Goal: Transaction & Acquisition: Purchase product/service

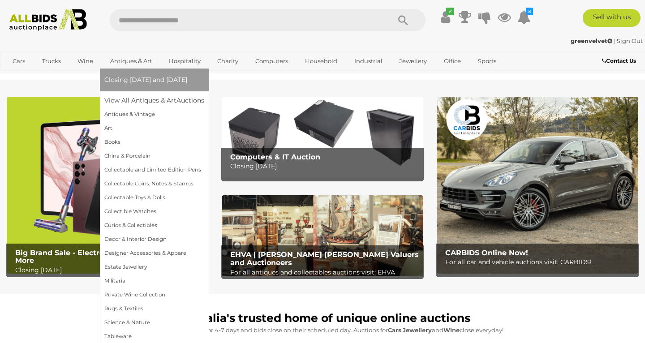
click at [124, 60] on link "Antiques & Art" at bounding box center [130, 61] width 53 height 15
click at [147, 99] on link "View All Antiques & Art Auctions" at bounding box center [157, 101] width 106 height 14
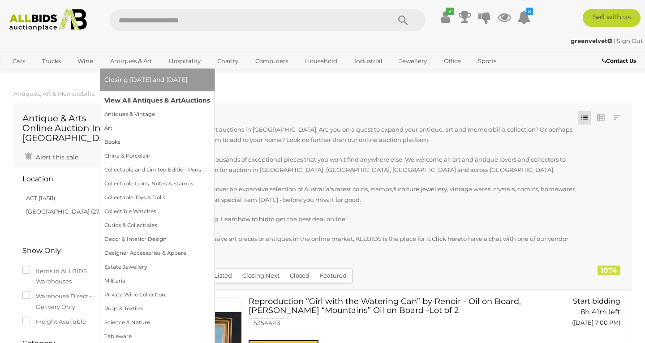
drag, startPoint x: 131, startPoint y: 62, endPoint x: 140, endPoint y: 107, distance: 45.3
click at [131, 63] on link "Antiques & Art" at bounding box center [130, 61] width 53 height 15
click at [144, 99] on link "View All Antiques & Art Auctions" at bounding box center [157, 101] width 106 height 14
click at [162, 98] on link "View All Antiques & Art Auctions" at bounding box center [157, 101] width 106 height 14
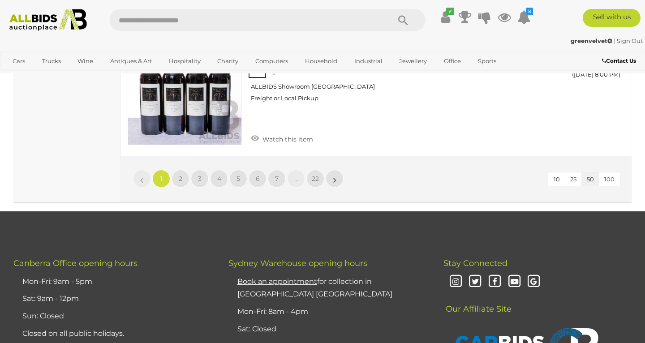
scroll to position [6913, 0]
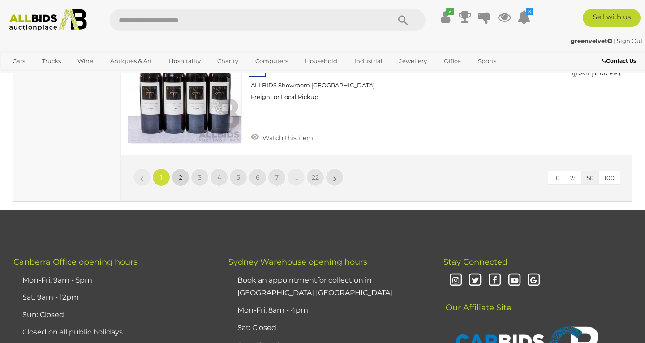
click at [179, 168] on link "2" at bounding box center [181, 177] width 18 height 18
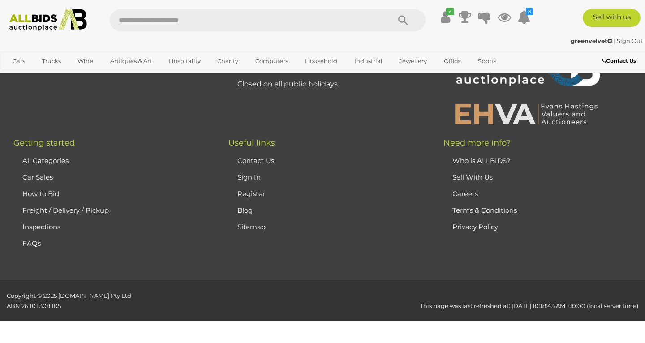
scroll to position [198, 0]
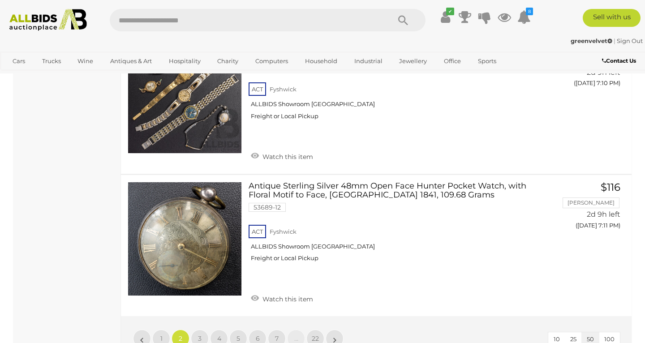
scroll to position [6922, 0]
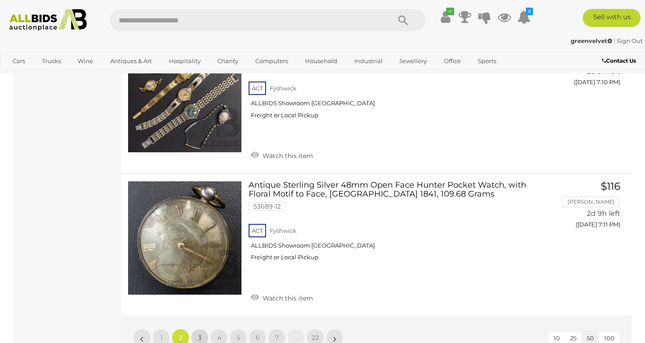
click at [199, 334] on span "3" at bounding box center [200, 338] width 4 height 8
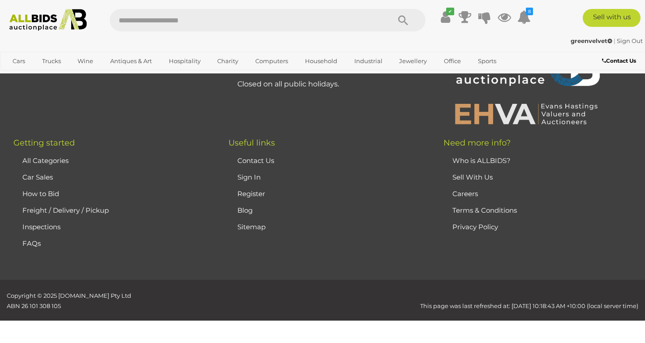
scroll to position [198, 0]
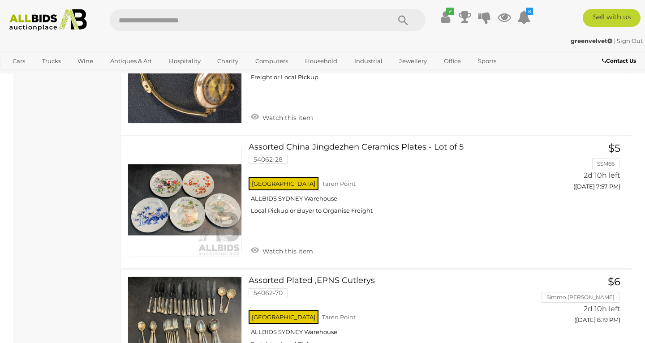
scroll to position [6827, 0]
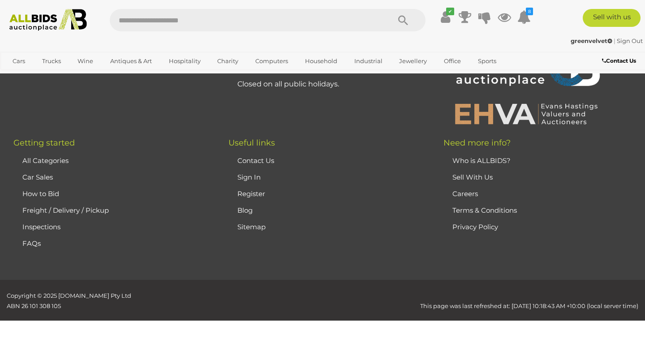
scroll to position [198, 0]
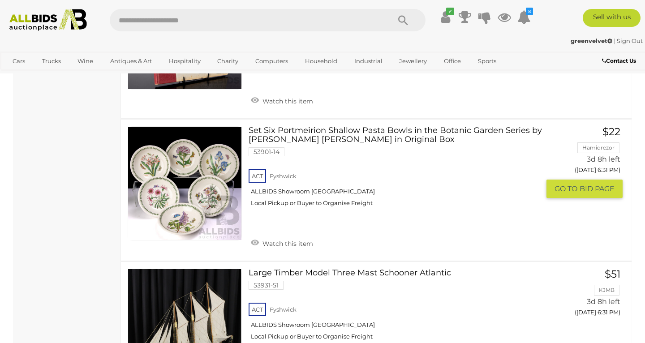
scroll to position [866, 0]
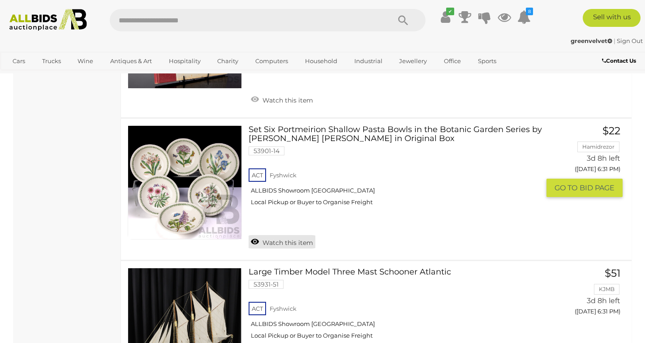
click at [275, 235] on link "Watch this item" at bounding box center [282, 241] width 67 height 13
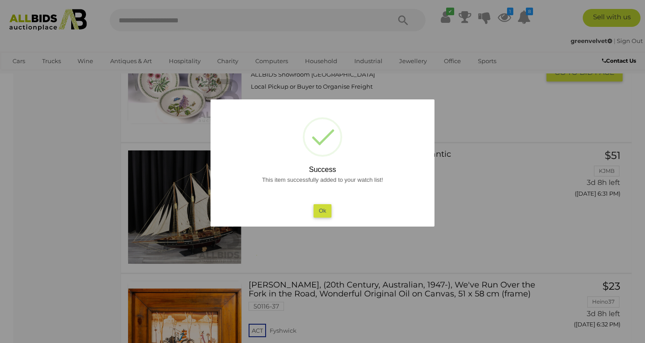
scroll to position [971, 0]
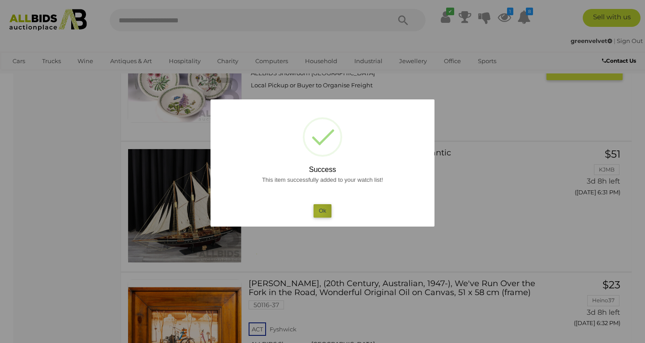
click at [318, 212] on button "Ok" at bounding box center [323, 210] width 18 height 13
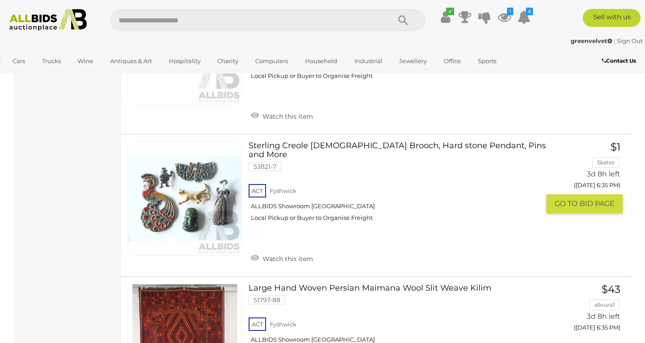
scroll to position [2103, 0]
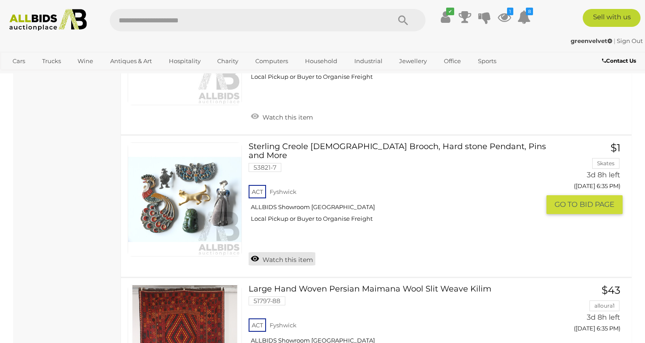
click at [287, 252] on link "Watch this item" at bounding box center [282, 258] width 67 height 13
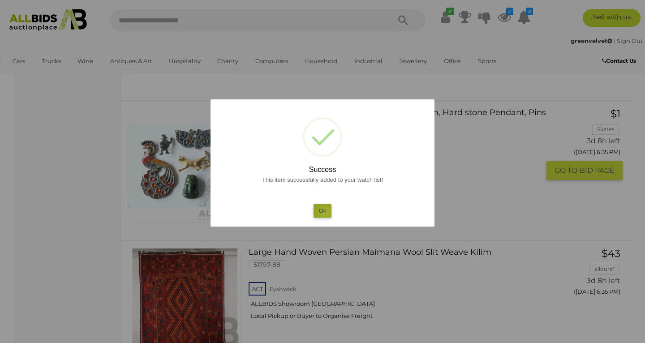
click at [326, 213] on button "Ok" at bounding box center [323, 210] width 18 height 13
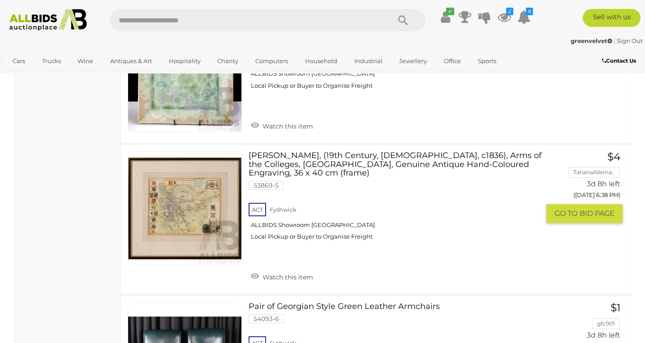
scroll to position [3055, 0]
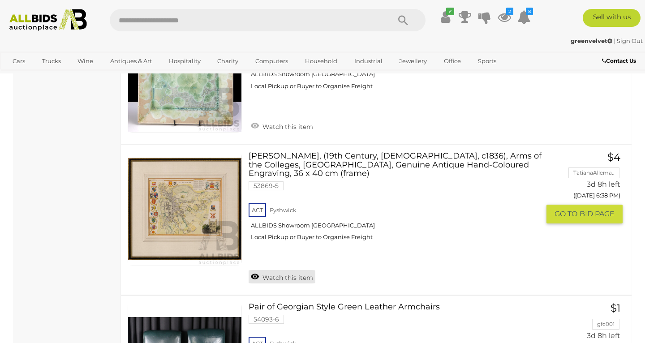
click at [299, 270] on link "Watch this item" at bounding box center [282, 276] width 67 height 13
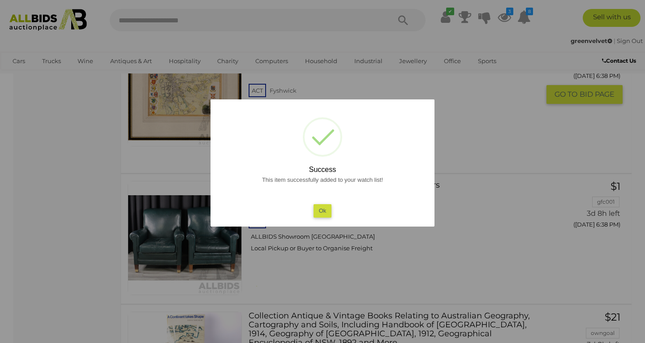
scroll to position [3142, 0]
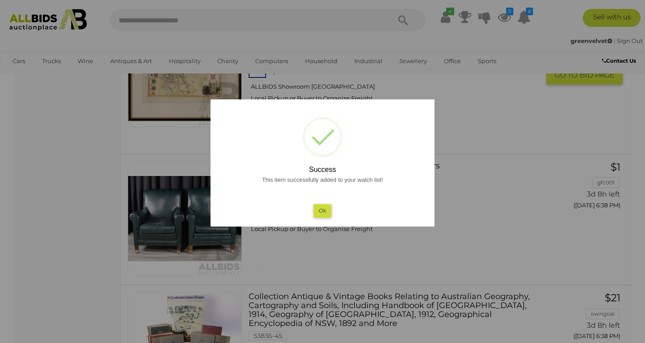
click at [325, 210] on button "Ok" at bounding box center [323, 210] width 18 height 13
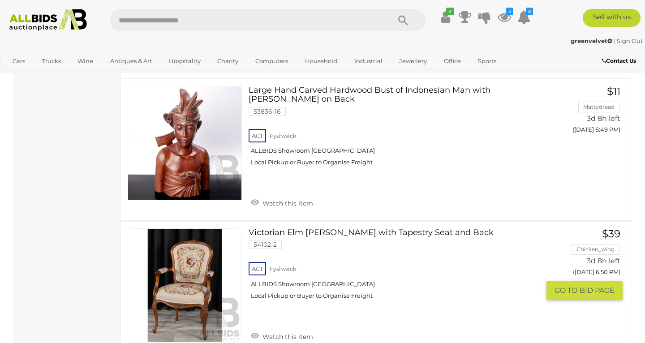
scroll to position [6973, 0]
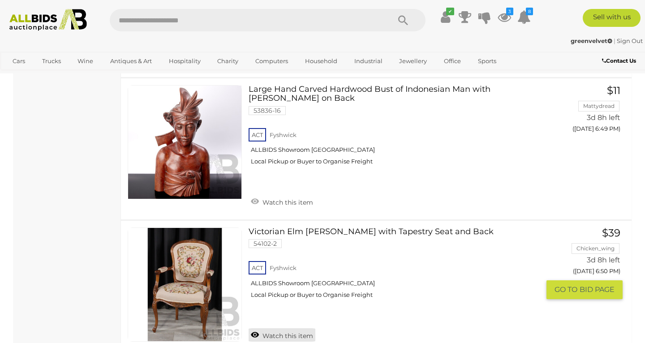
click at [293, 328] on link "Watch this item" at bounding box center [282, 334] width 67 height 13
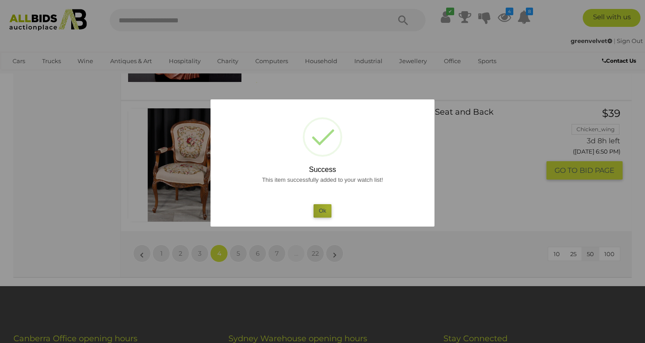
click at [328, 207] on button "Ok" at bounding box center [323, 210] width 18 height 13
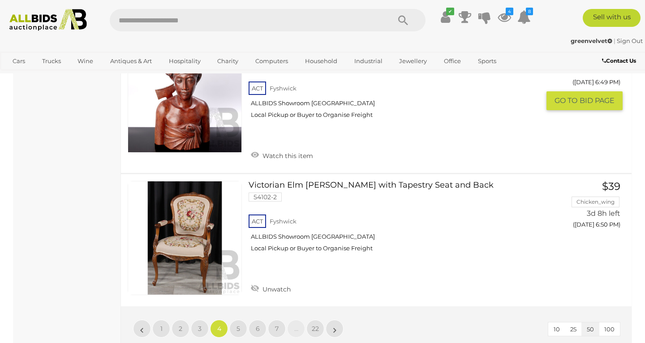
scroll to position [7021, 0]
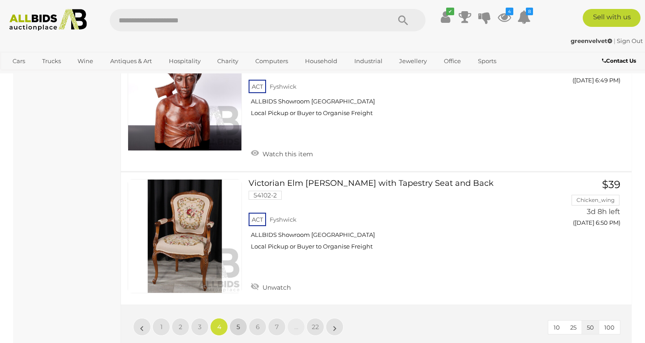
click at [237, 323] on span "5" at bounding box center [238, 327] width 4 height 8
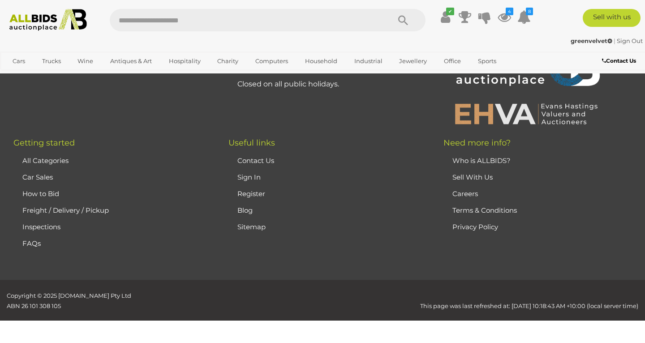
scroll to position [198, 0]
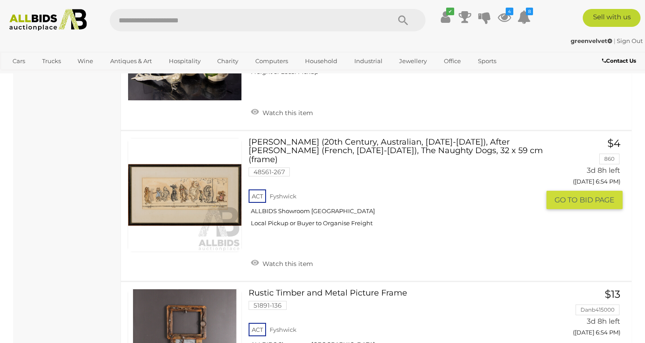
scroll to position [1859, 0]
click at [269, 256] on link "Watch this item" at bounding box center [282, 262] width 67 height 13
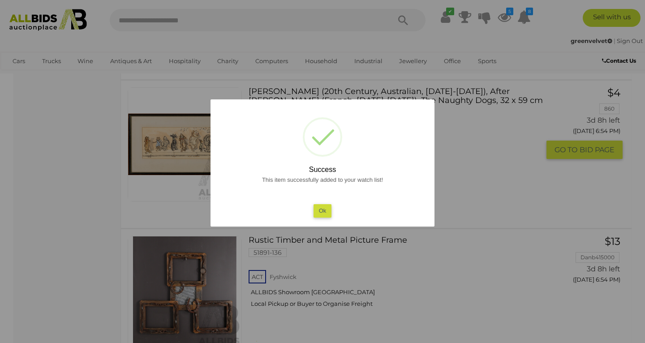
scroll to position [1887, 0]
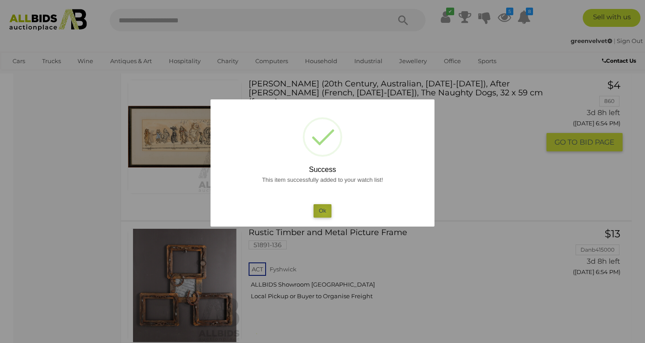
click at [325, 212] on button "Ok" at bounding box center [323, 210] width 18 height 13
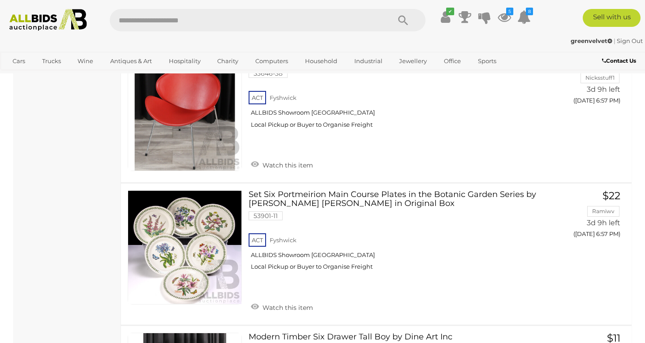
scroll to position [2927, 0]
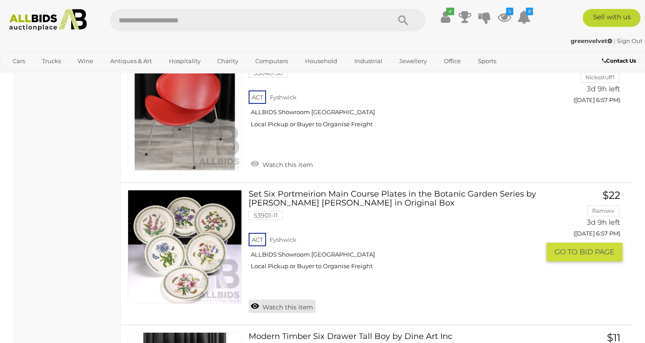
click at [281, 300] on link "Watch this item" at bounding box center [282, 306] width 67 height 13
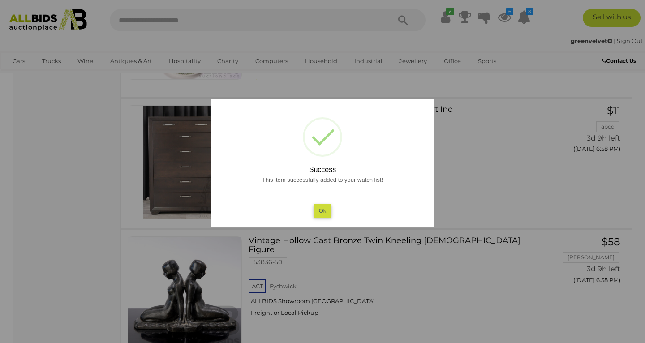
scroll to position [3103, 0]
click at [322, 213] on button "Ok" at bounding box center [323, 210] width 18 height 13
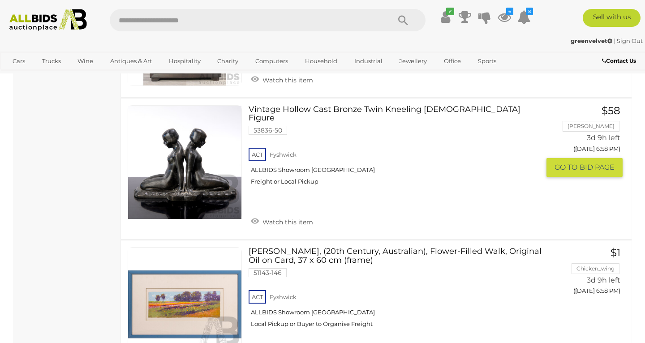
scroll to position [3289, 0]
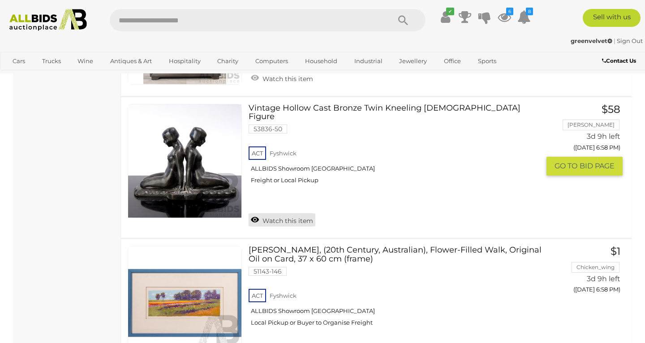
click at [283, 213] on link "Watch this item" at bounding box center [282, 219] width 67 height 13
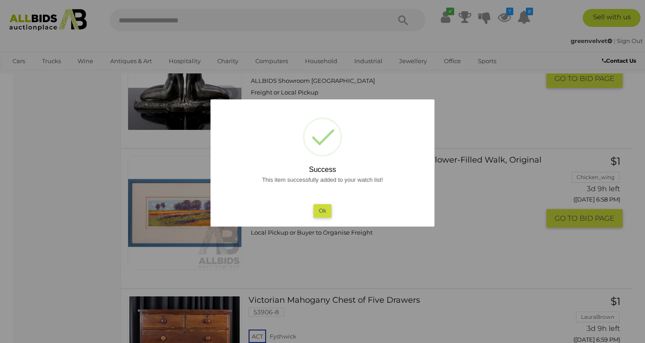
scroll to position [3326, 0]
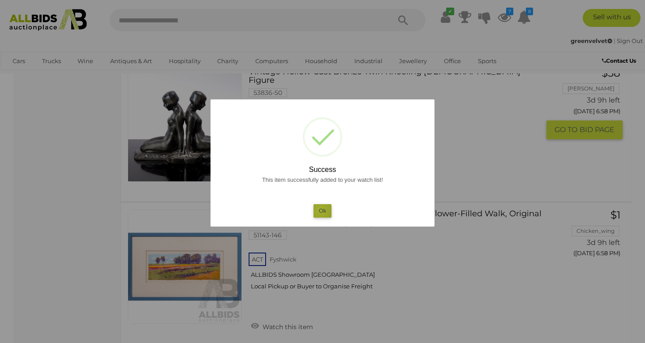
click at [321, 210] on button "Ok" at bounding box center [323, 210] width 18 height 13
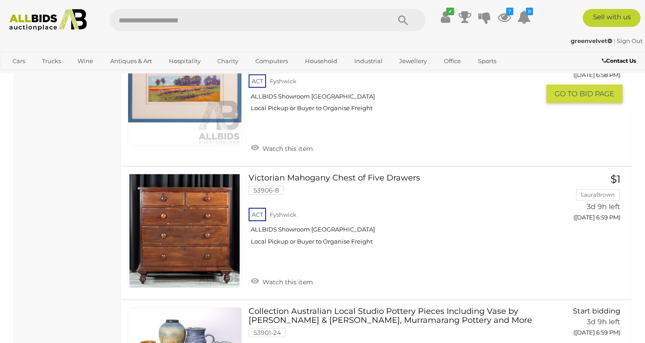
scroll to position [3502, 0]
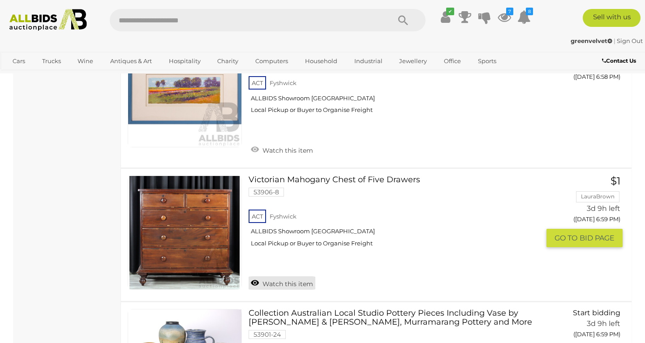
click at [279, 276] on link "Watch this item" at bounding box center [282, 282] width 67 height 13
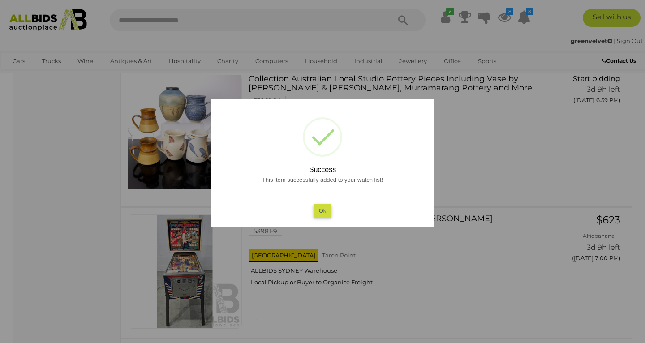
scroll to position [3676, 0]
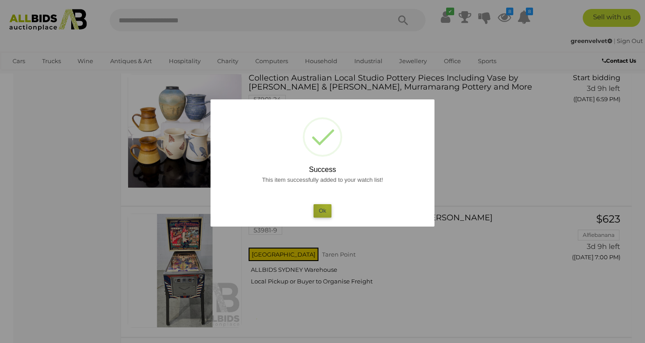
click at [327, 206] on button "Ok" at bounding box center [323, 210] width 18 height 13
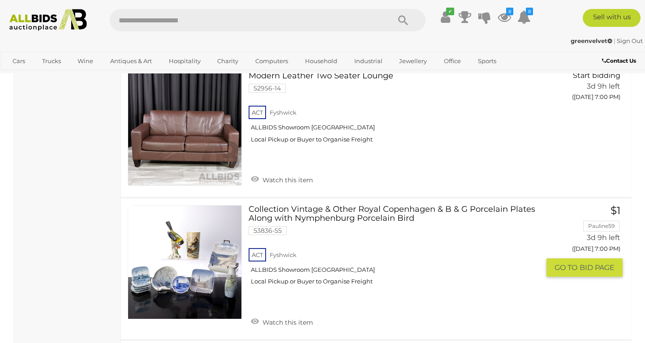
scroll to position [4310, 0]
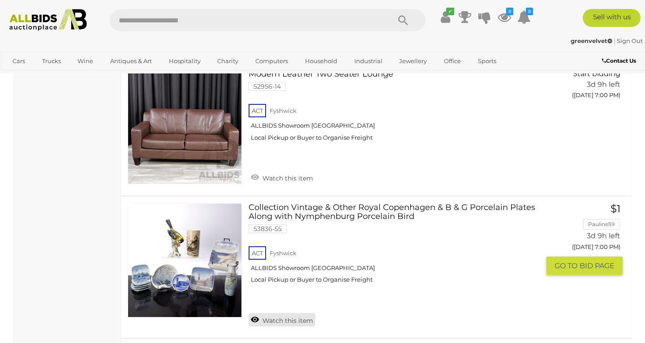
click at [286, 313] on link "Watch this item" at bounding box center [282, 319] width 67 height 13
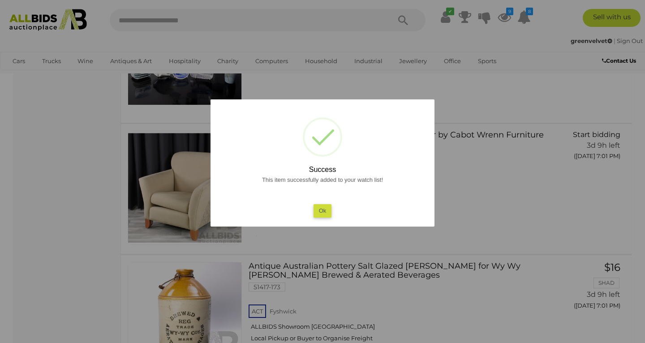
scroll to position [4451, 0]
click at [323, 210] on button "Ok" at bounding box center [323, 210] width 18 height 13
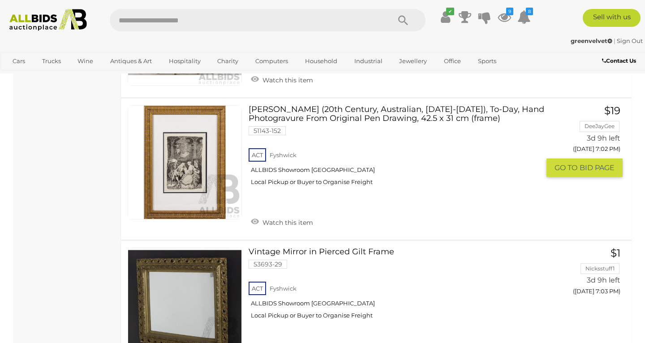
scroll to position [5104, 0]
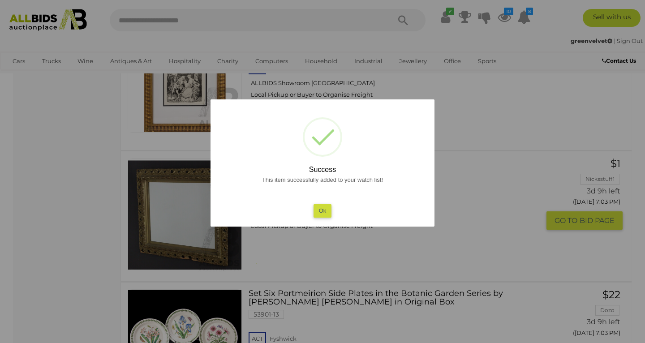
click at [323, 210] on button "Ok" at bounding box center [323, 210] width 18 height 13
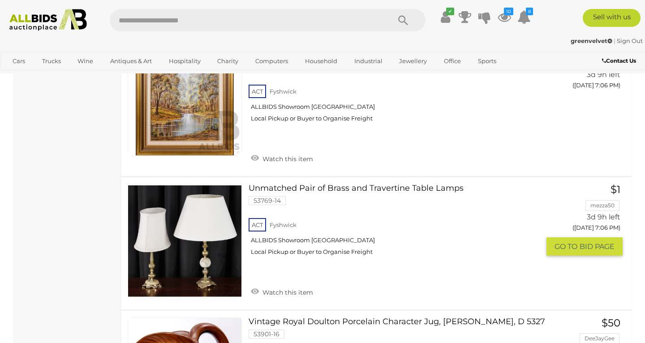
scroll to position [6555, 0]
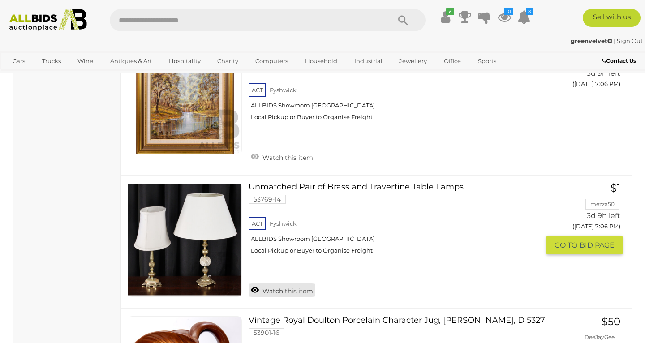
click at [299, 284] on link "Watch this item" at bounding box center [282, 290] width 67 height 13
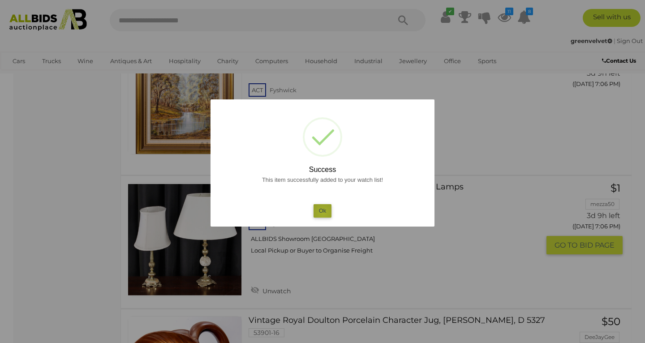
click at [323, 212] on button "Ok" at bounding box center [323, 210] width 18 height 13
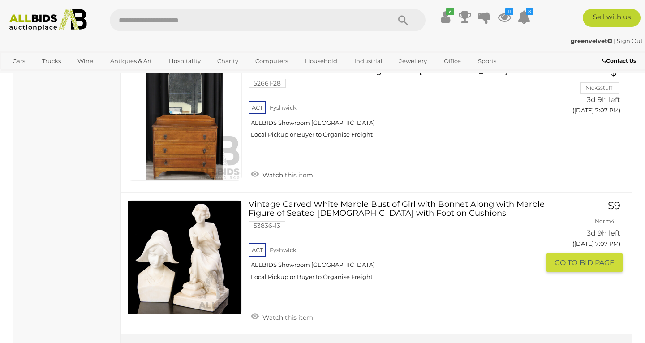
scroll to position [6939, 0]
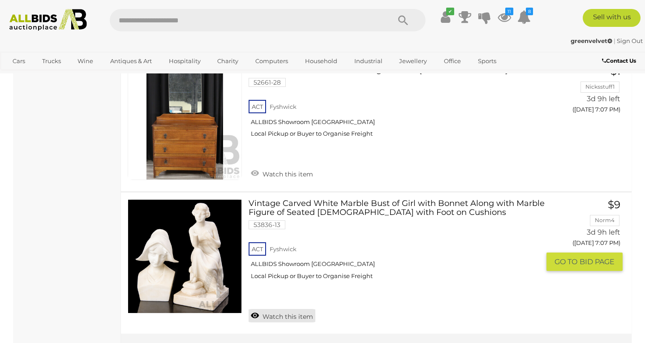
click at [279, 309] on link "Watch this item" at bounding box center [282, 315] width 67 height 13
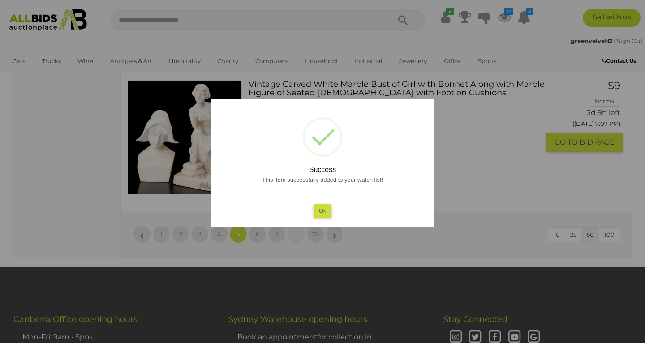
click at [321, 207] on button "Ok" at bounding box center [323, 210] width 18 height 13
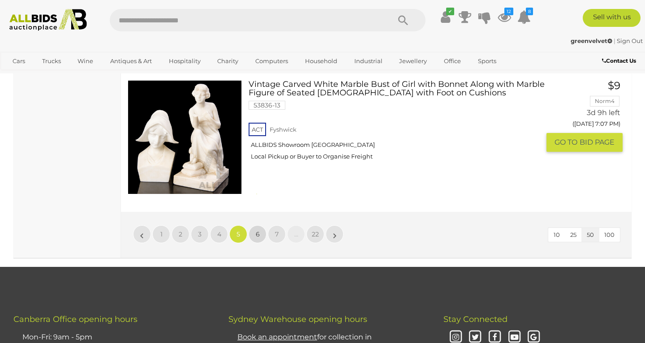
click at [257, 230] on span "6" at bounding box center [258, 234] width 4 height 8
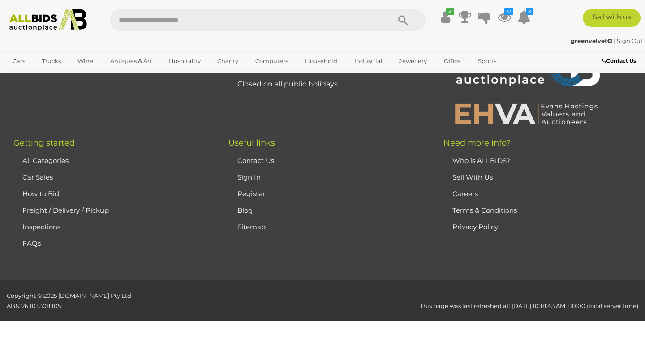
scroll to position [198, 0]
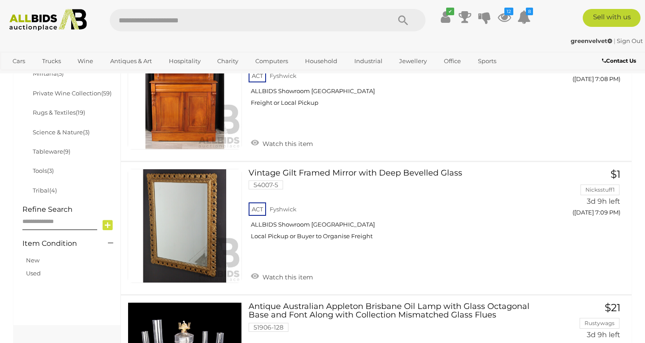
scroll to position [557, 0]
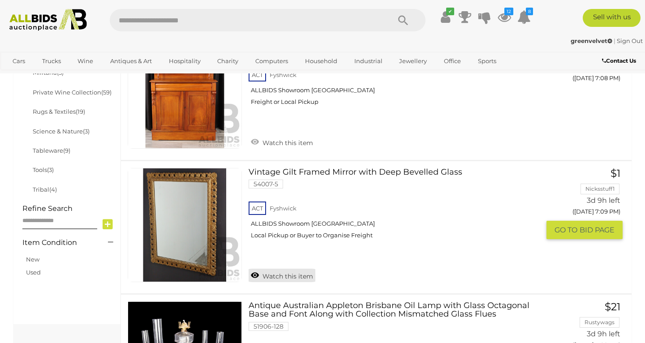
click at [301, 269] on link "Watch this item" at bounding box center [282, 275] width 67 height 13
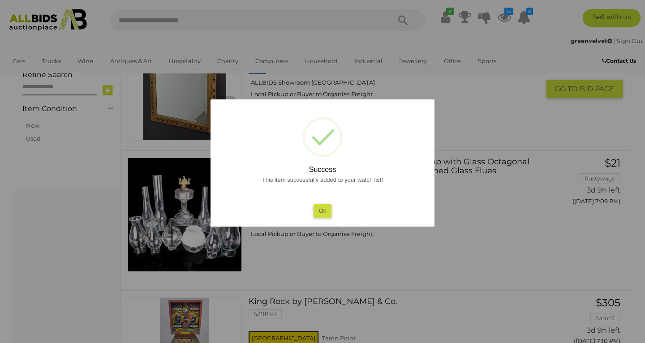
scroll to position [691, 0]
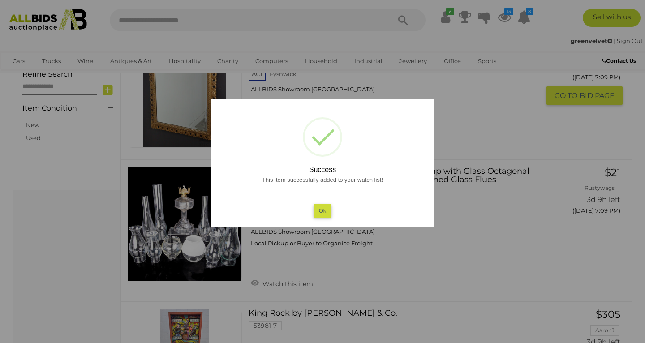
click at [321, 215] on button "Ok" at bounding box center [323, 210] width 18 height 13
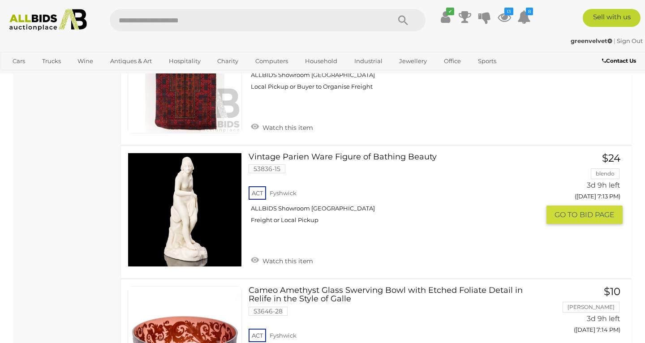
scroll to position [2236, 0]
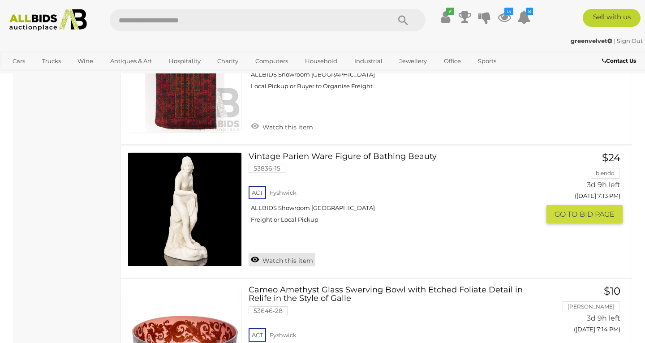
click at [302, 253] on link "Watch this item" at bounding box center [282, 259] width 67 height 13
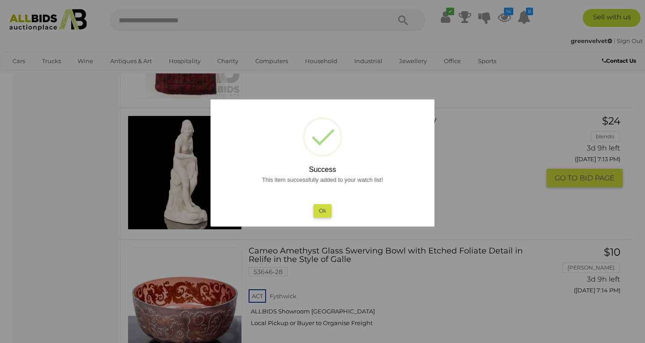
click at [325, 209] on button "Ok" at bounding box center [323, 210] width 18 height 13
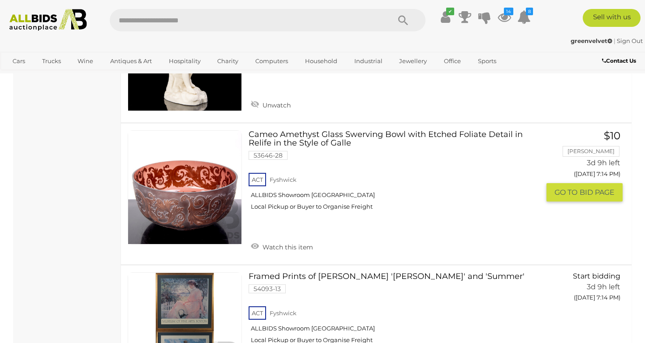
scroll to position [2392, 0]
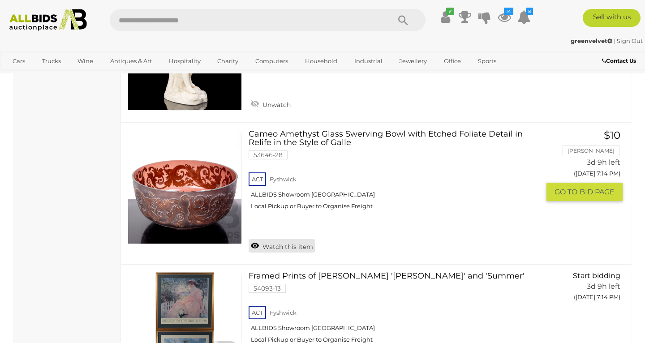
click at [285, 239] on link "Watch this item" at bounding box center [282, 245] width 67 height 13
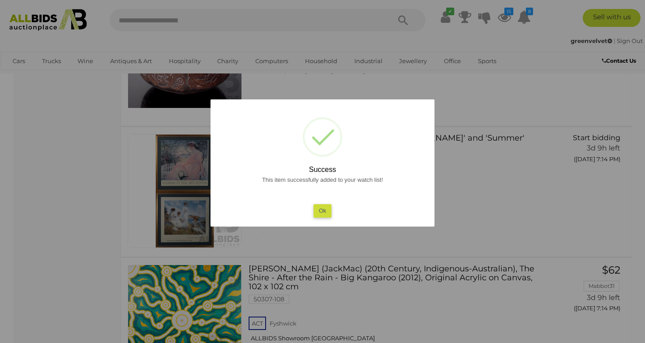
scroll to position [2489, 0]
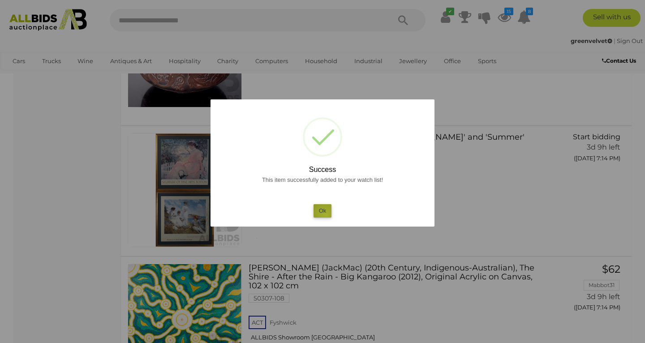
click at [326, 214] on button "Ok" at bounding box center [323, 210] width 18 height 13
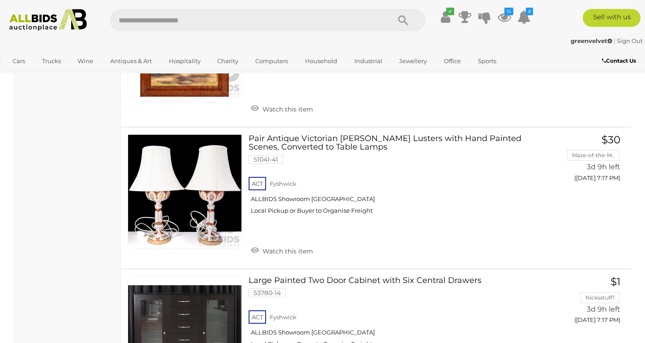
scroll to position [3654, 0]
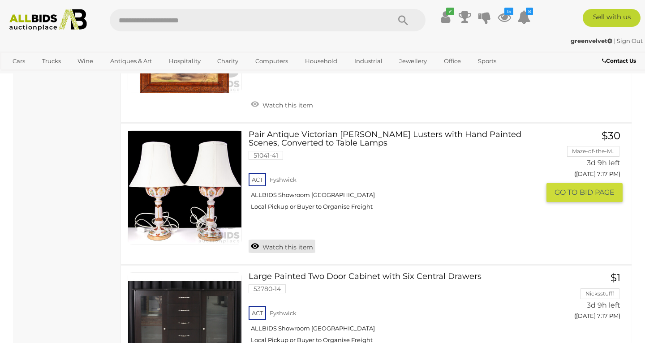
click at [297, 240] on link "Watch this item" at bounding box center [282, 246] width 67 height 13
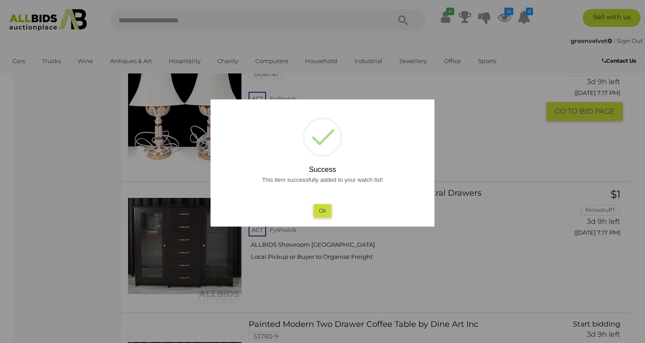
scroll to position [3678, 0]
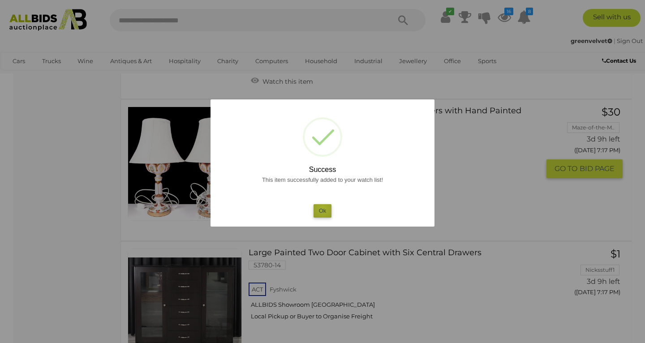
click at [323, 208] on button "Ok" at bounding box center [323, 210] width 18 height 13
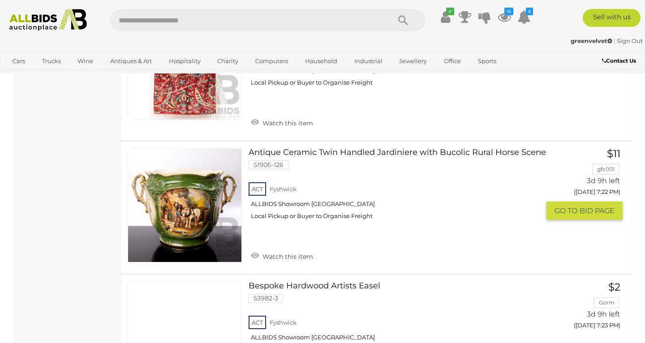
scroll to position [5727, 0]
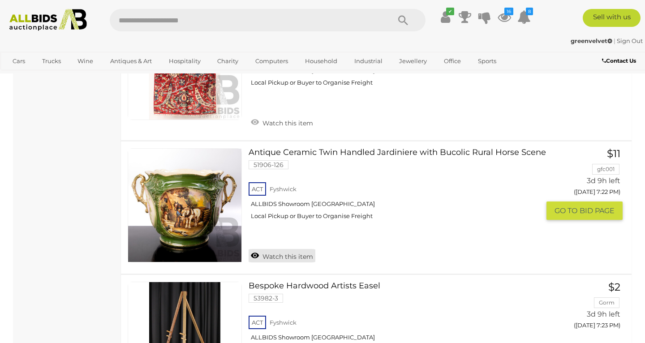
click at [291, 249] on link "Watch this item" at bounding box center [282, 255] width 67 height 13
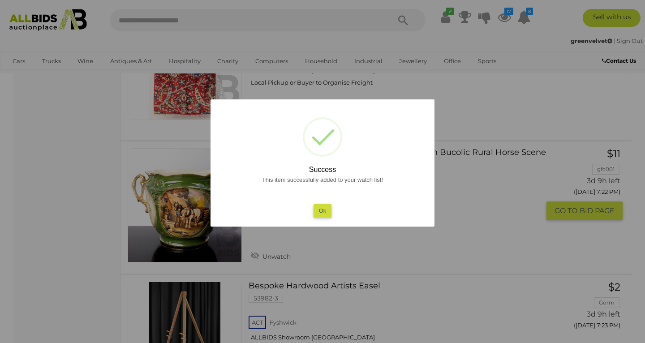
click at [328, 209] on button "Ok" at bounding box center [323, 210] width 18 height 13
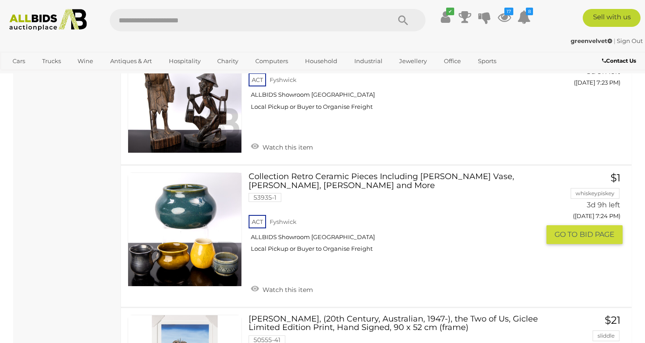
scroll to position [6104, 0]
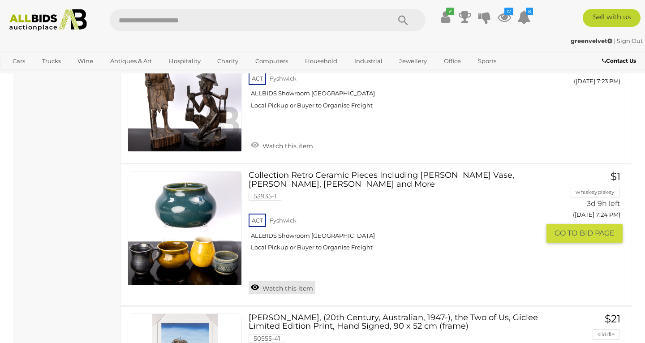
click at [275, 281] on link "Watch this item" at bounding box center [282, 287] width 67 height 13
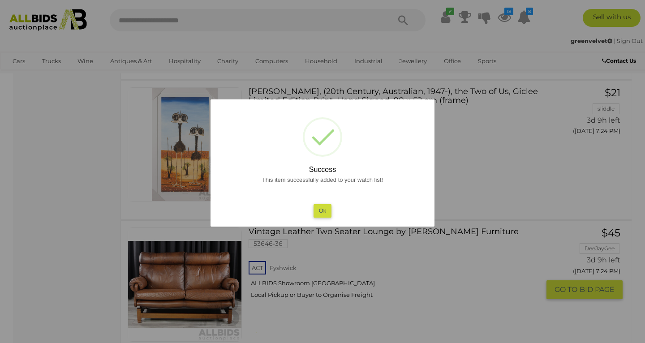
scroll to position [6231, 0]
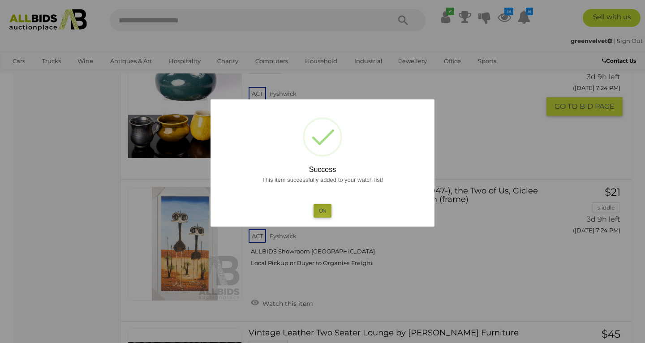
click at [324, 213] on button "Ok" at bounding box center [323, 210] width 18 height 13
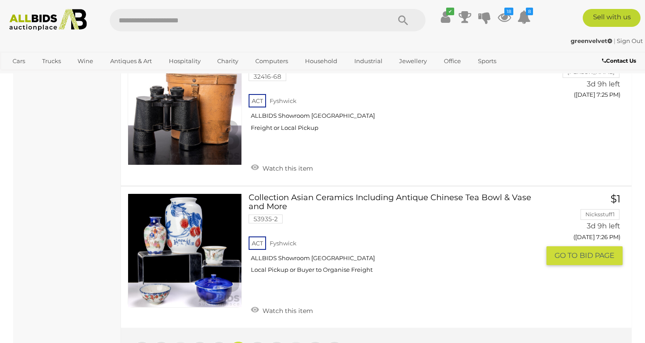
scroll to position [6911, 0]
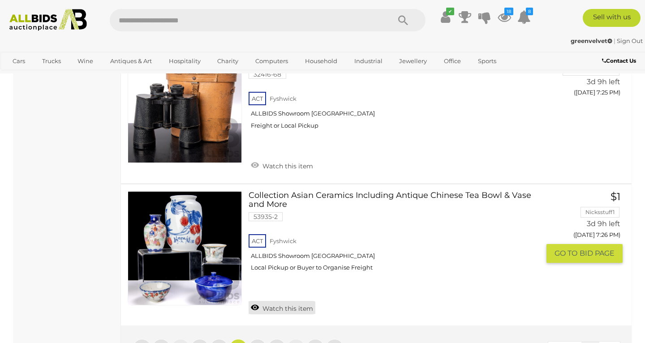
click at [282, 301] on link "Watch this item" at bounding box center [282, 307] width 67 height 13
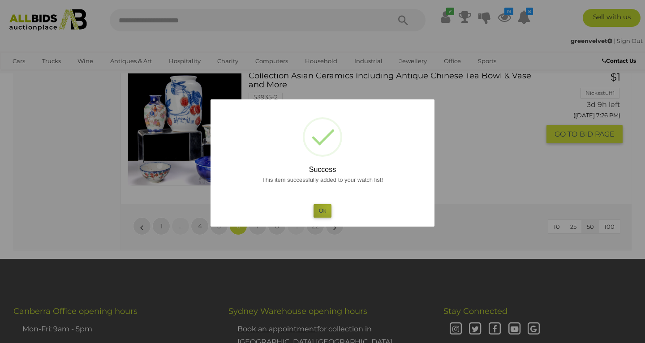
click at [328, 207] on button "Ok" at bounding box center [323, 210] width 18 height 13
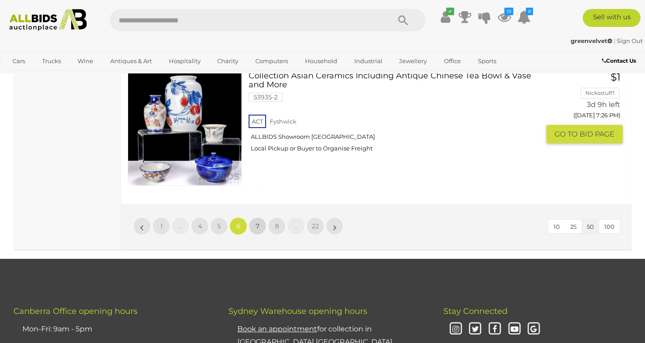
click at [257, 222] on span "7" at bounding box center [258, 226] width 4 height 8
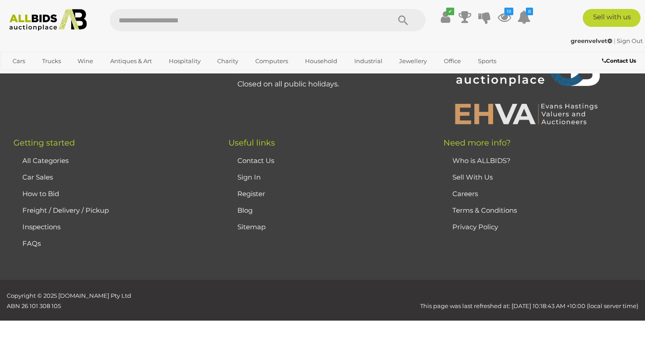
scroll to position [198, 0]
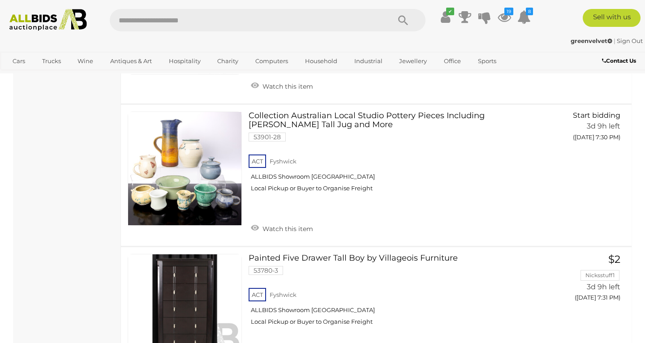
scroll to position [1975, 0]
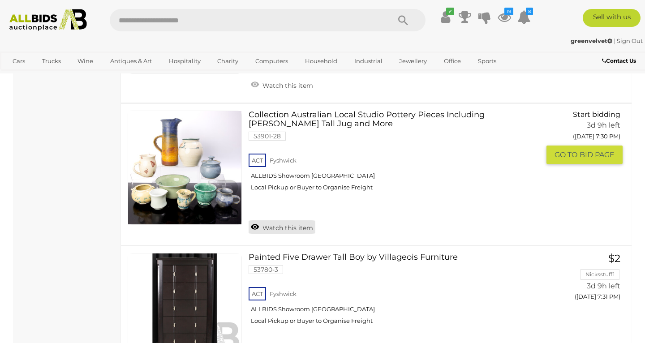
click at [286, 220] on link "Watch this item" at bounding box center [282, 226] width 67 height 13
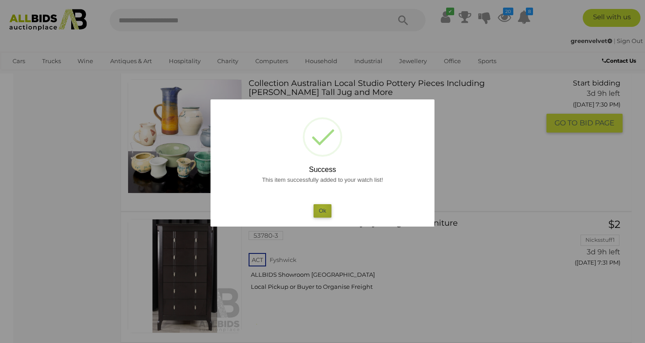
click at [322, 208] on button "Ok" at bounding box center [323, 210] width 18 height 13
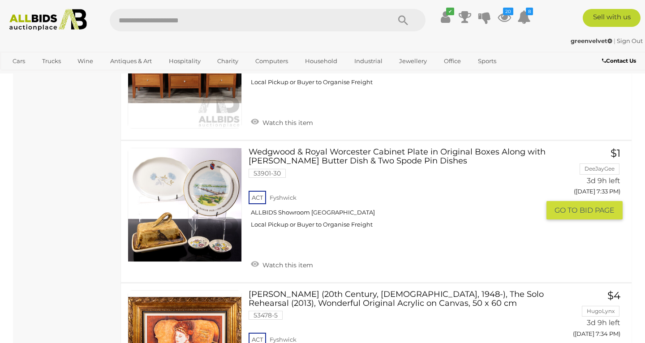
scroll to position [3050, 0]
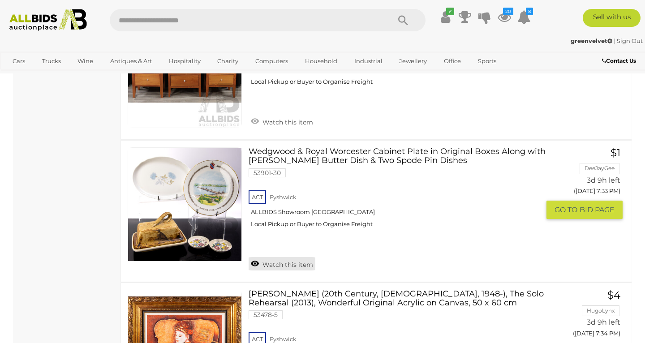
scroll to position [3050, 0]
click at [295, 257] on link "Watch this item" at bounding box center [282, 263] width 67 height 13
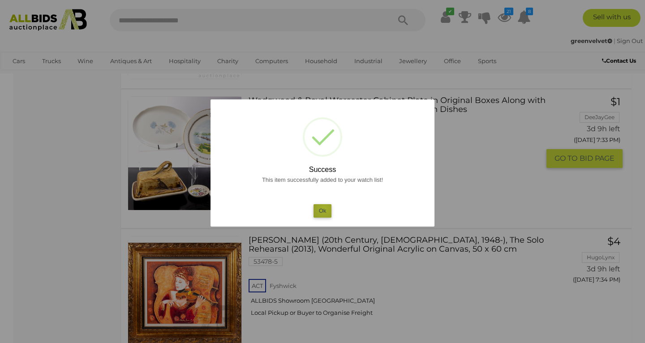
click at [324, 208] on button "Ok" at bounding box center [323, 210] width 18 height 13
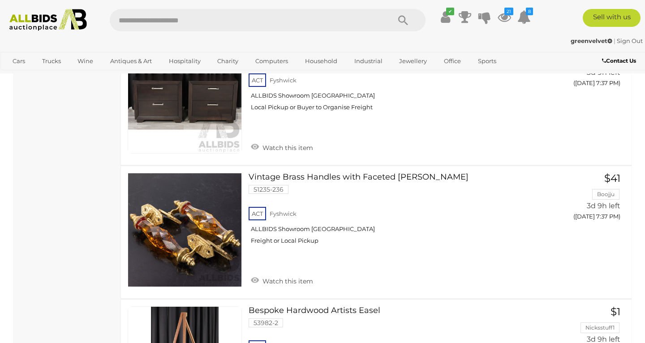
scroll to position [4545, 0]
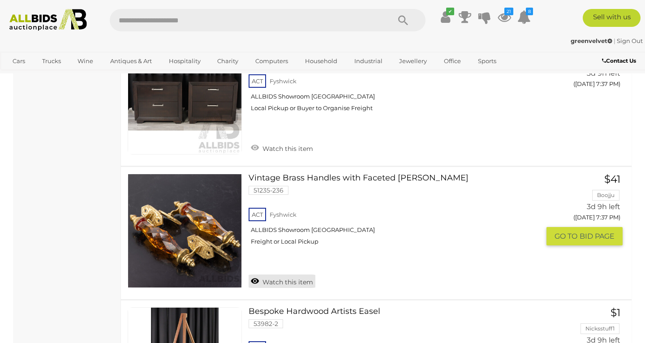
click at [287, 275] on link "Watch this item" at bounding box center [282, 281] width 67 height 13
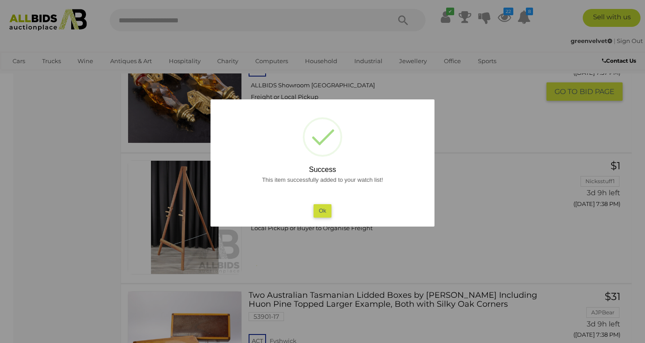
scroll to position [4612, 0]
click at [327, 211] on button "Ok" at bounding box center [323, 210] width 18 height 13
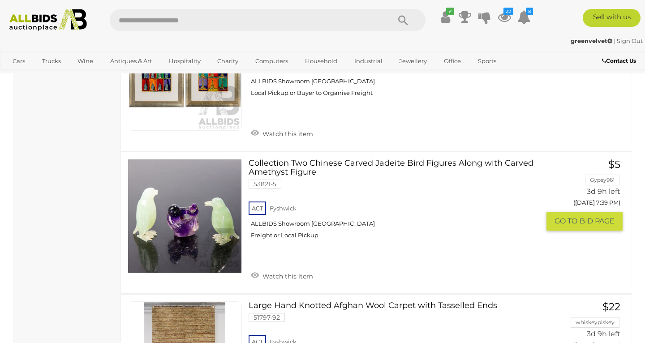
scroll to position [5115, 0]
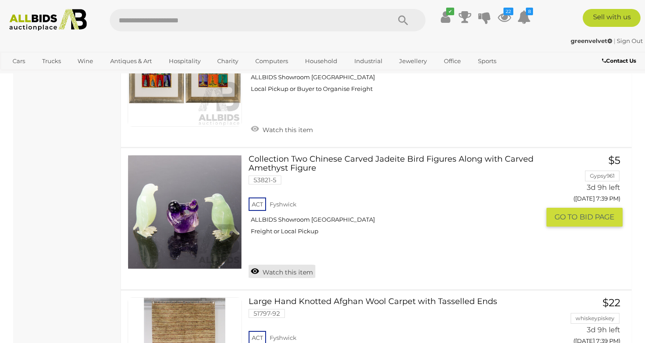
click at [296, 265] on link "Watch this item" at bounding box center [282, 271] width 67 height 13
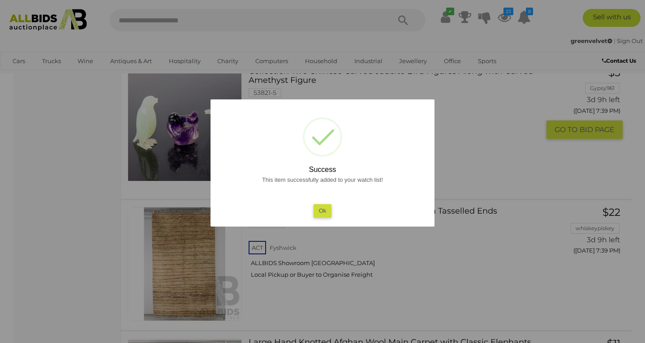
click at [323, 207] on button "Ok" at bounding box center [323, 210] width 18 height 13
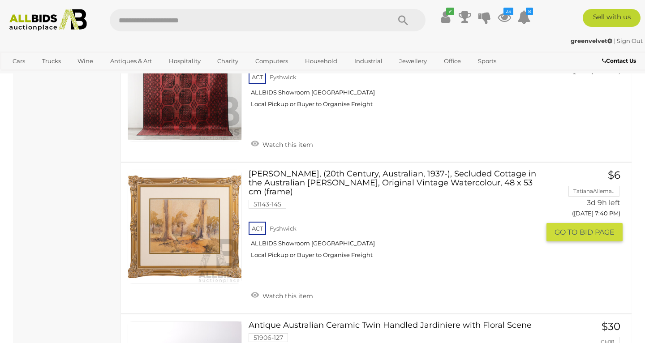
scroll to position [5525, 0]
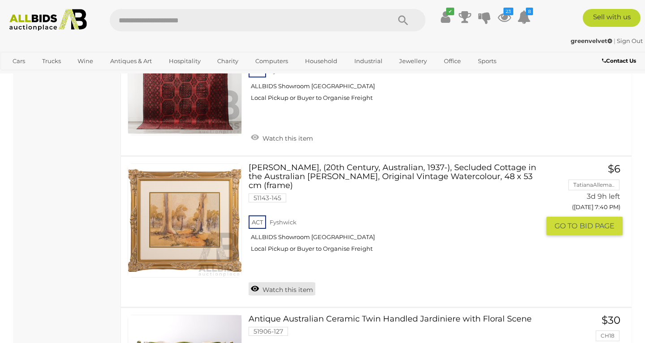
click at [292, 282] on link "Watch this item" at bounding box center [282, 288] width 67 height 13
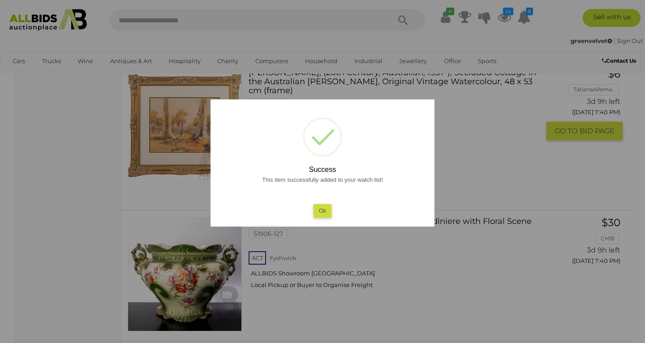
click at [323, 213] on button "Ok" at bounding box center [323, 210] width 18 height 13
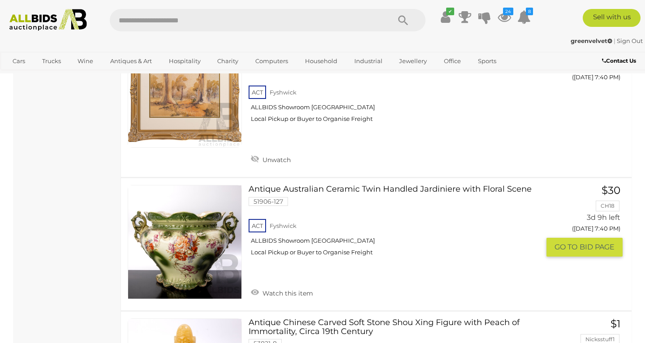
scroll to position [5657, 0]
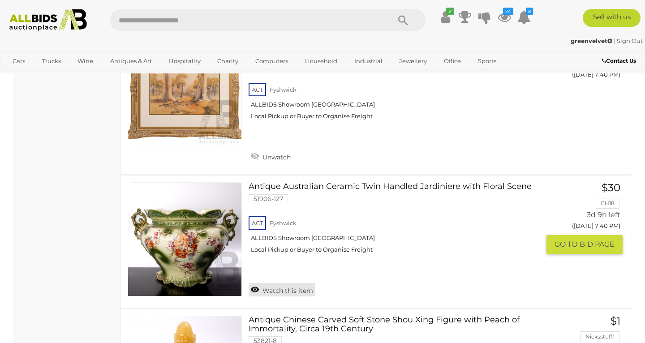
click at [296, 283] on link "Watch this item" at bounding box center [282, 289] width 67 height 13
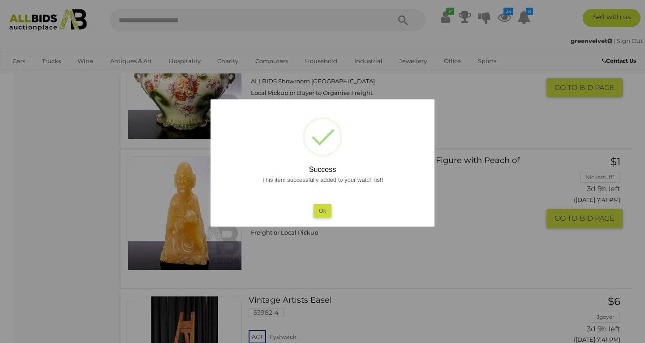
scroll to position [5723, 0]
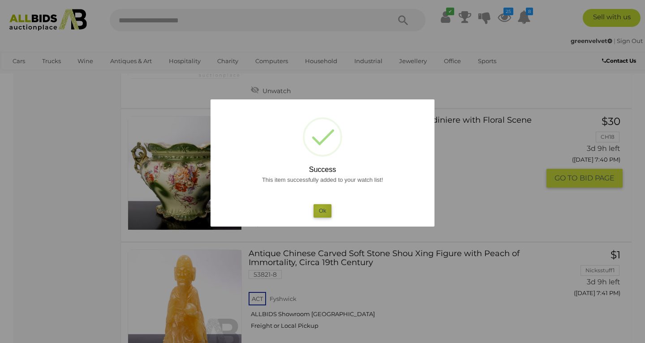
click at [320, 208] on button "Ok" at bounding box center [323, 210] width 18 height 13
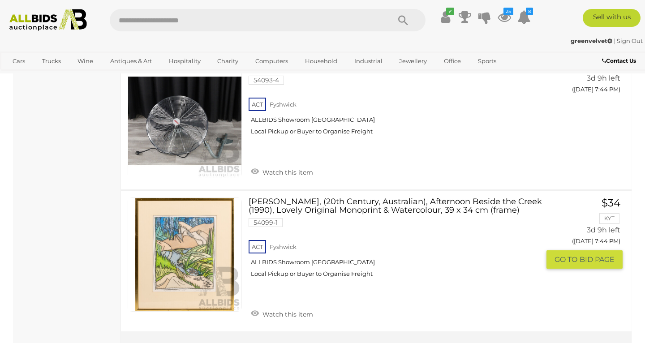
scroll to position [6879, 0]
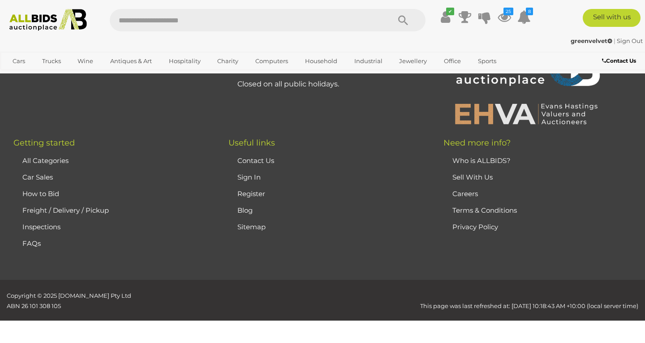
scroll to position [198, 0]
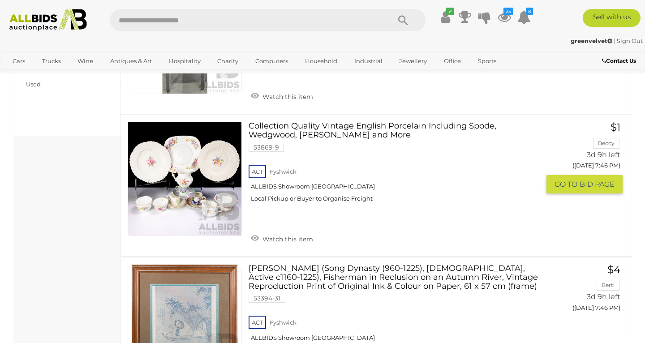
scroll to position [749, 0]
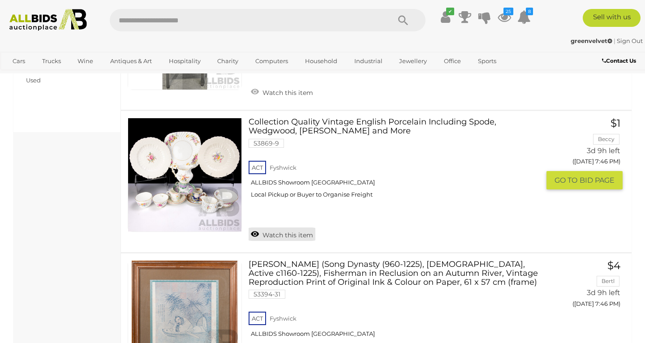
click at [288, 228] on link "Watch this item" at bounding box center [282, 234] width 67 height 13
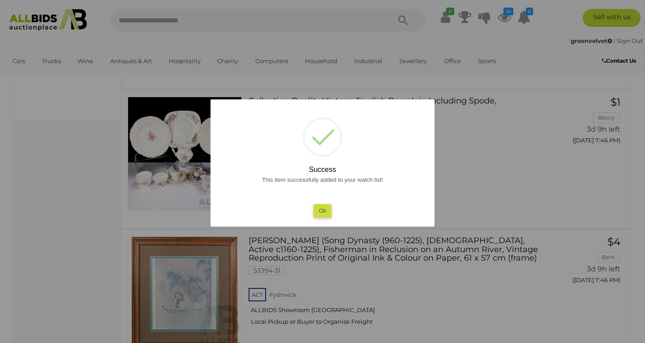
scroll to position [761, 0]
click at [319, 206] on button "Ok" at bounding box center [323, 210] width 18 height 13
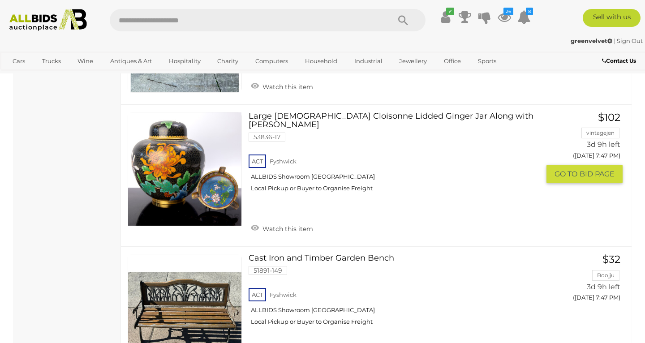
scroll to position [1184, 0]
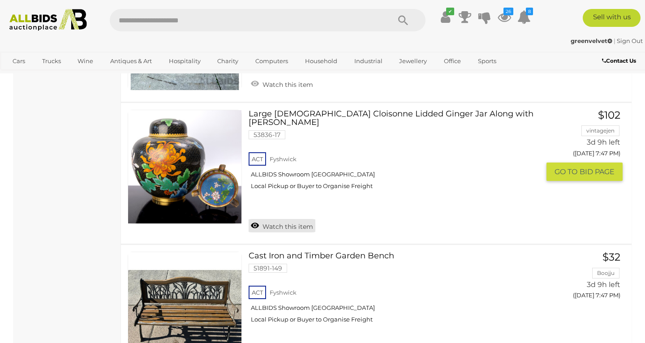
click at [295, 219] on link "Watch this item" at bounding box center [282, 225] width 67 height 13
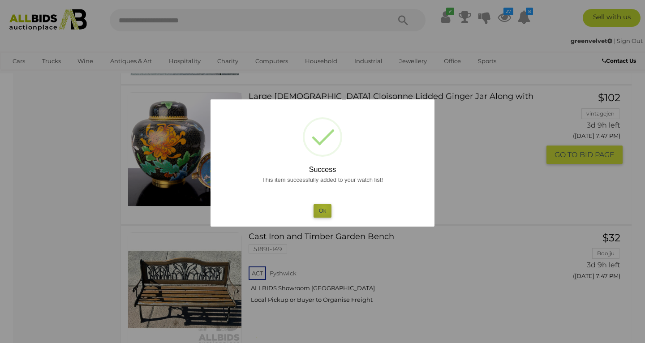
click at [324, 207] on button "Ok" at bounding box center [323, 210] width 18 height 13
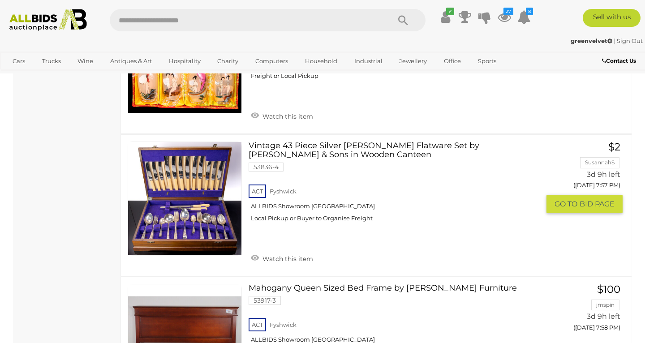
scroll to position [3885, 0]
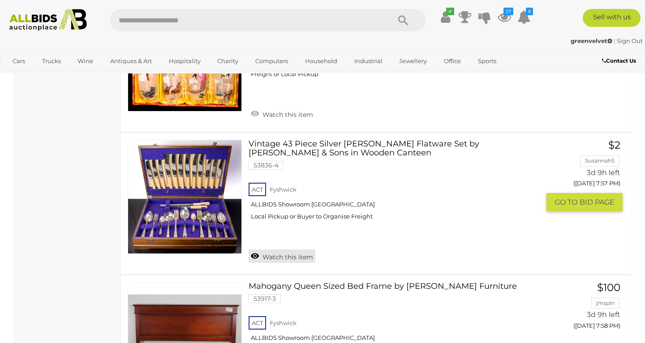
click at [293, 249] on link "Watch this item" at bounding box center [282, 255] width 67 height 13
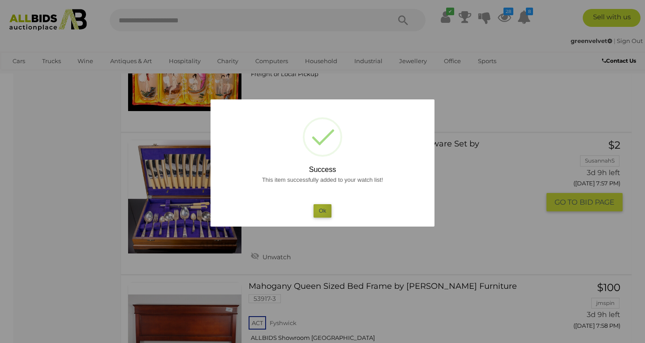
click at [319, 208] on button "Ok" at bounding box center [323, 210] width 18 height 13
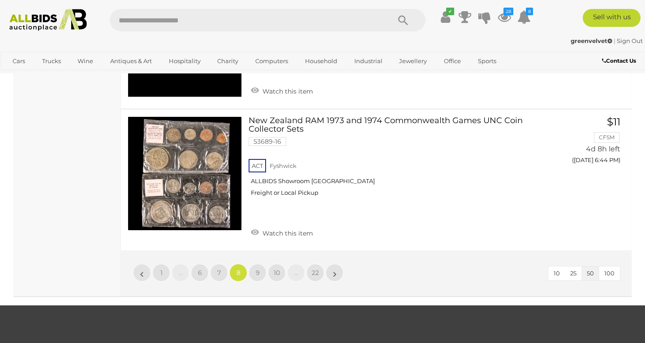
scroll to position [6916, 0]
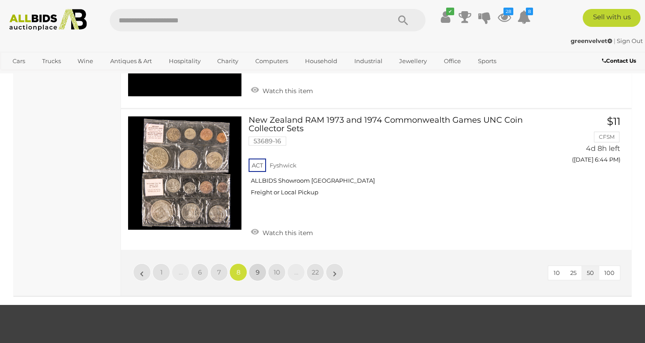
click at [258, 268] on span "9" at bounding box center [258, 272] width 4 height 8
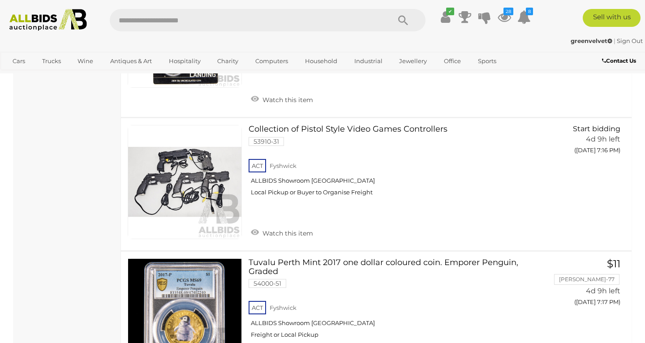
scroll to position [6854, 0]
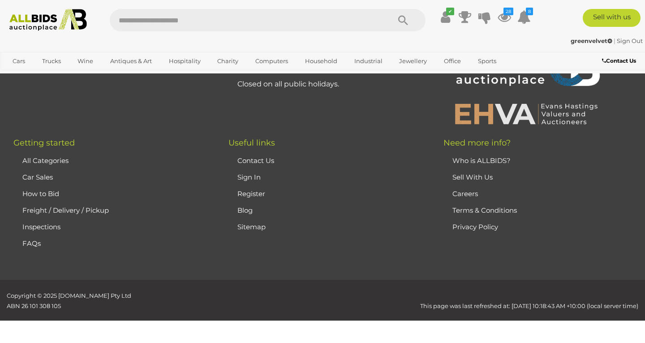
scroll to position [198, 0]
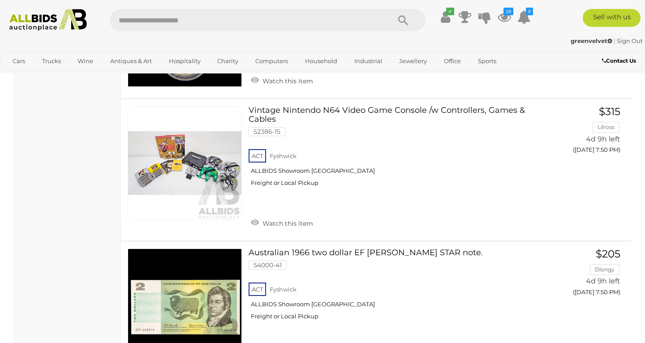
scroll to position [6811, 0]
